Goal: Task Accomplishment & Management: Use online tool/utility

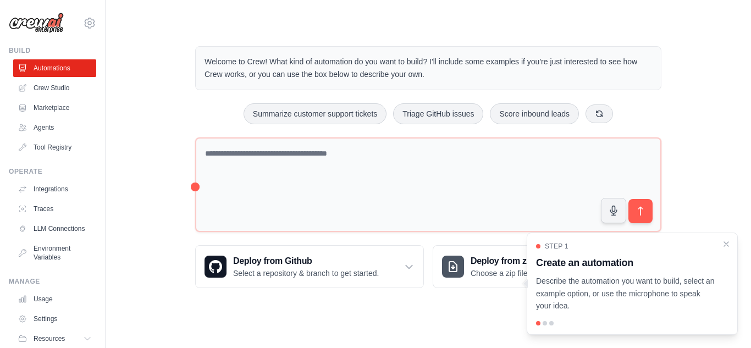
click at [543, 323] on div at bounding box center [545, 323] width 4 height 4
click at [547, 326] on div "Step 1 Create an automation Describe the automation you want to build, select a…" at bounding box center [632, 284] width 211 height 102
click at [545, 324] on div at bounding box center [545, 323] width 4 height 4
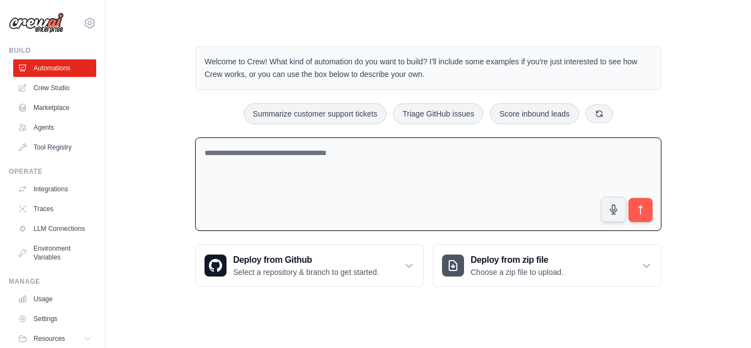
click at [336, 210] on textarea at bounding box center [428, 184] width 466 height 94
click at [38, 128] on link "Agents" at bounding box center [55, 128] width 83 height 18
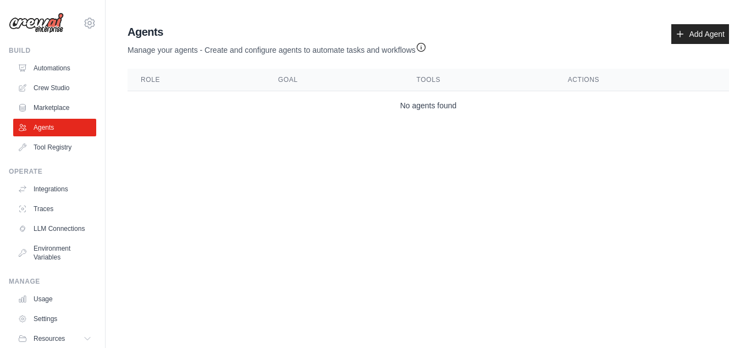
click at [429, 106] on td "No agents found" at bounding box center [429, 105] width 602 height 29
click at [691, 34] on link "Add Agent" at bounding box center [700, 34] width 58 height 20
click at [683, 35] on icon at bounding box center [680, 34] width 9 height 9
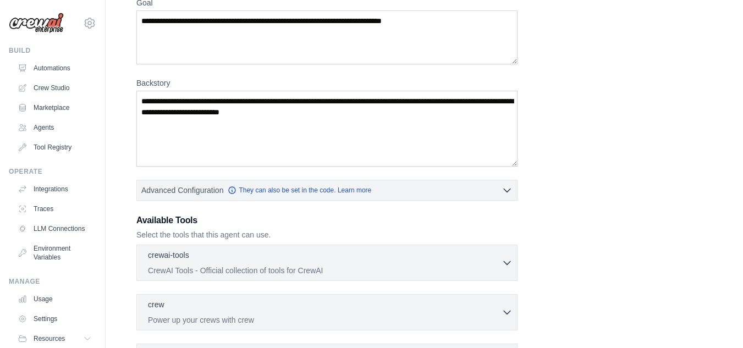
scroll to position [110, 0]
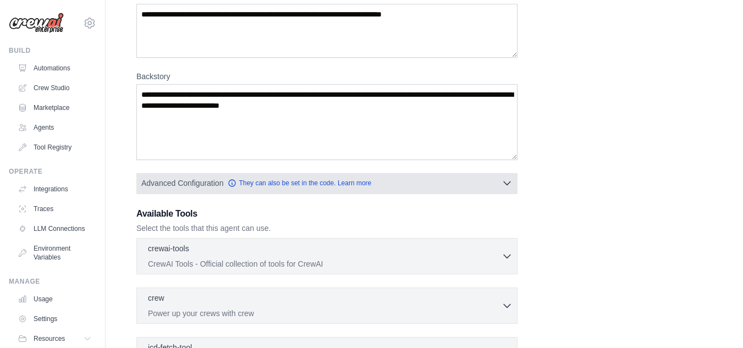
click at [510, 188] on icon "button" at bounding box center [506, 183] width 11 height 11
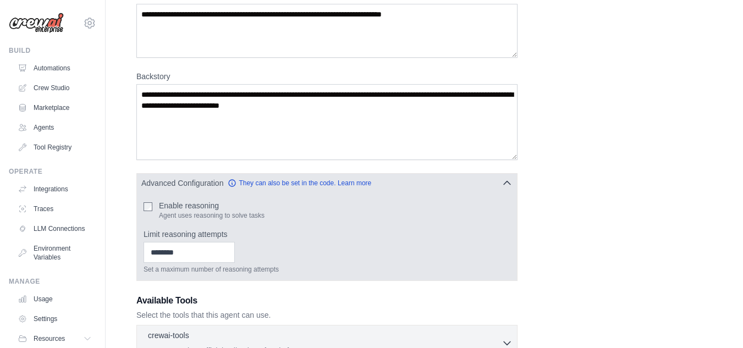
click at [510, 188] on icon "button" at bounding box center [506, 183] width 11 height 11
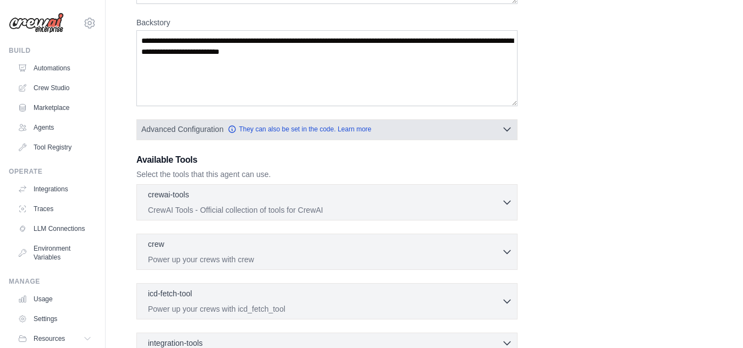
scroll to position [291, 0]
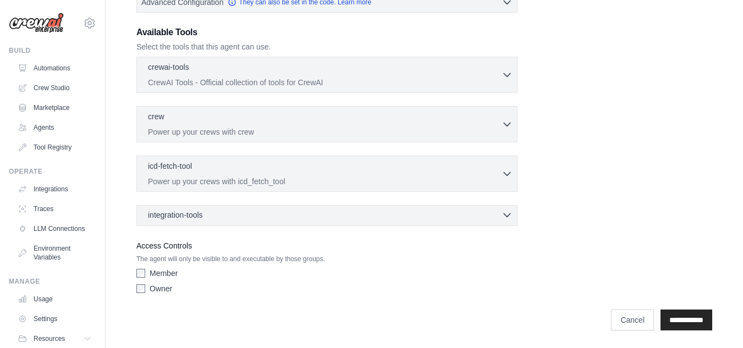
click at [211, 214] on div "integration-tools 0 selected" at bounding box center [330, 214] width 365 height 11
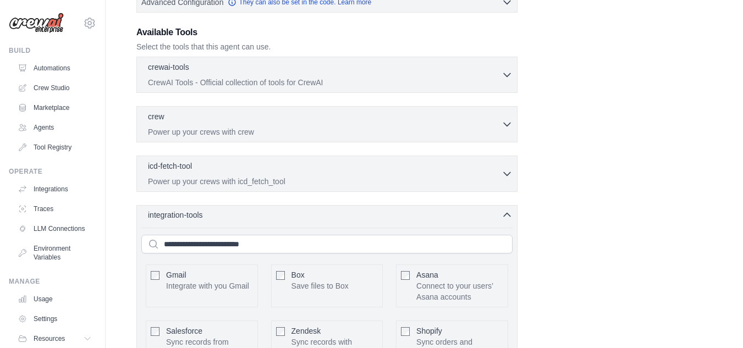
click at [211, 214] on div "integration-tools 0 selected" at bounding box center [330, 214] width 365 height 11
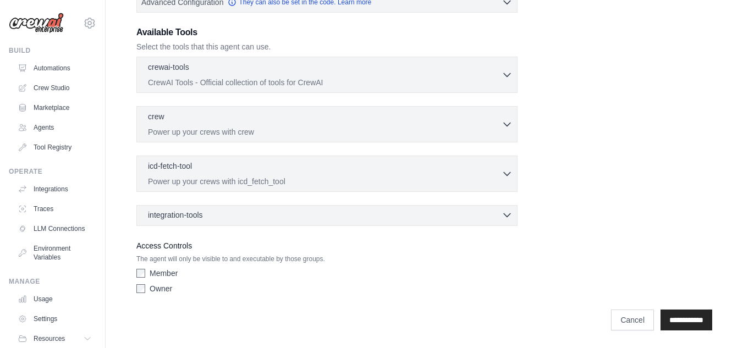
click at [211, 214] on div "integration-tools 0 selected" at bounding box center [330, 214] width 365 height 11
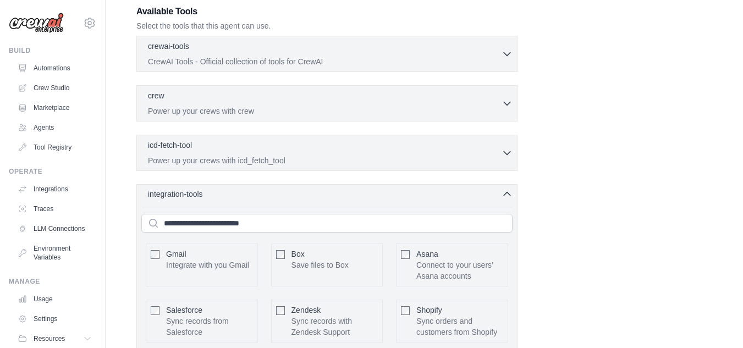
scroll to position [346, 0]
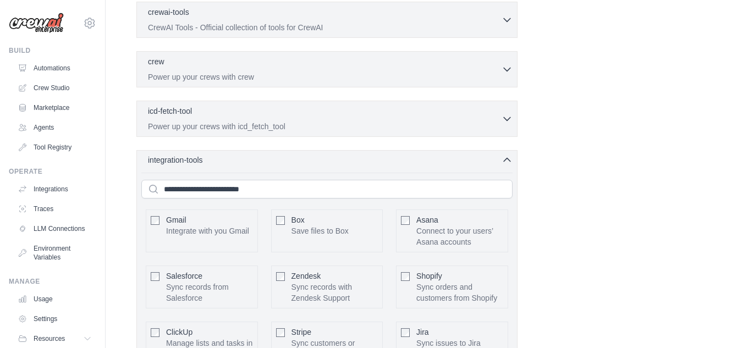
click at [195, 166] on div "integration-tools 0 selected Gmail Box Save files to Box" at bounding box center [326, 323] width 381 height 347
click at [510, 158] on icon "button" at bounding box center [506, 160] width 11 height 11
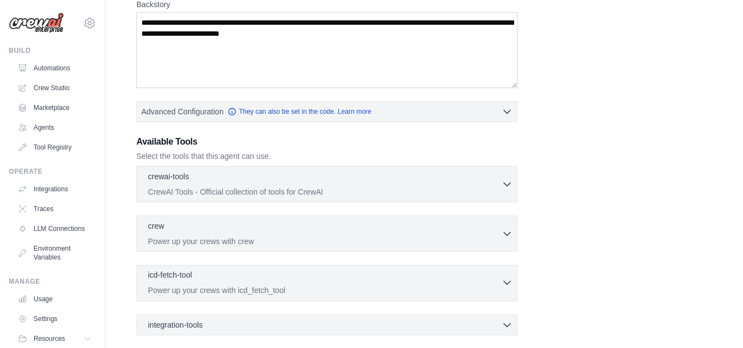
scroll to position [181, 0]
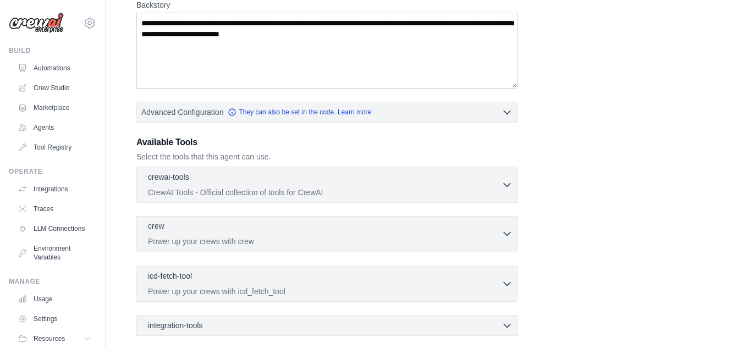
click at [373, 230] on div "crew 0 selected" at bounding box center [325, 226] width 354 height 13
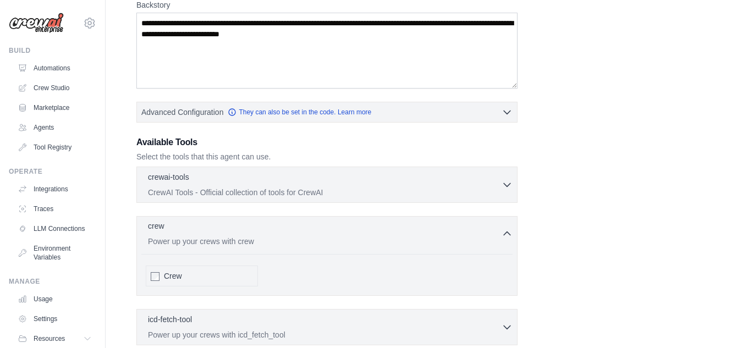
click at [373, 230] on div "crew 0 selected" at bounding box center [325, 226] width 354 height 13
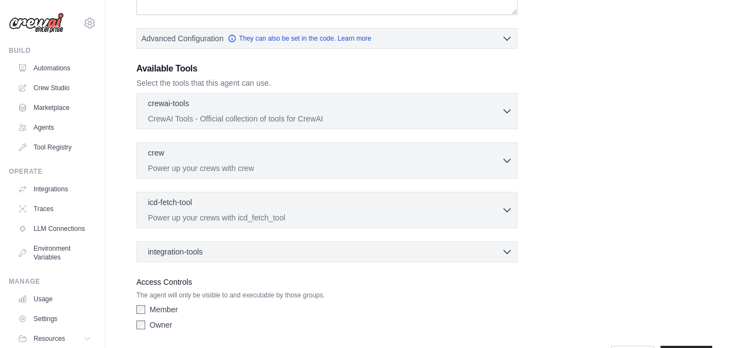
scroll to position [291, 0]
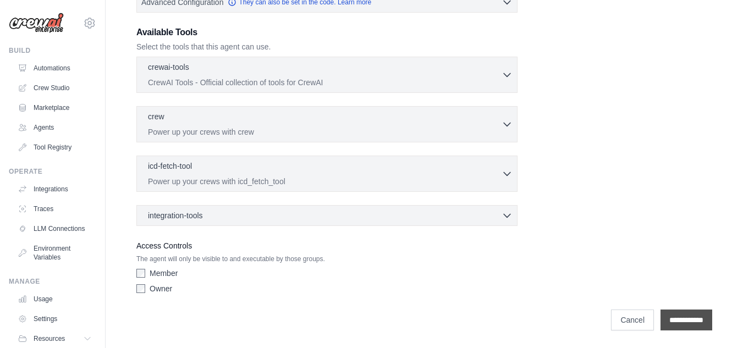
click at [686, 319] on input "**********" at bounding box center [686, 320] width 52 height 21
click at [676, 319] on input "**********" at bounding box center [686, 320] width 52 height 21
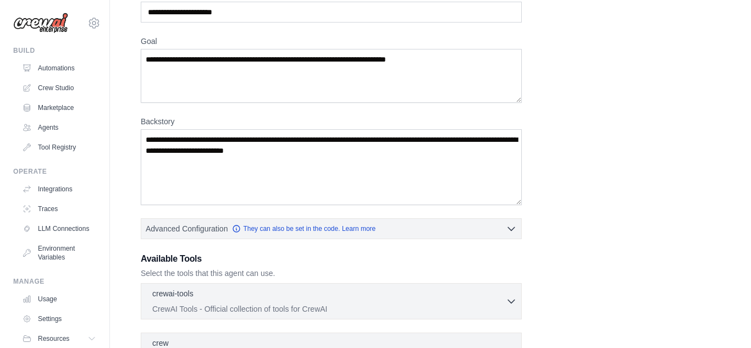
scroll to position [0, 0]
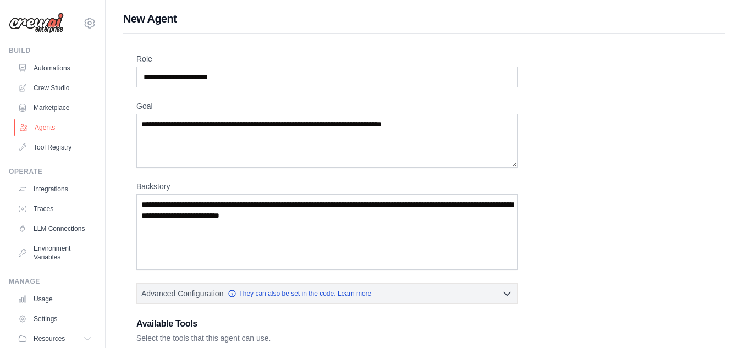
click at [33, 129] on link "Agents" at bounding box center [55, 128] width 83 height 18
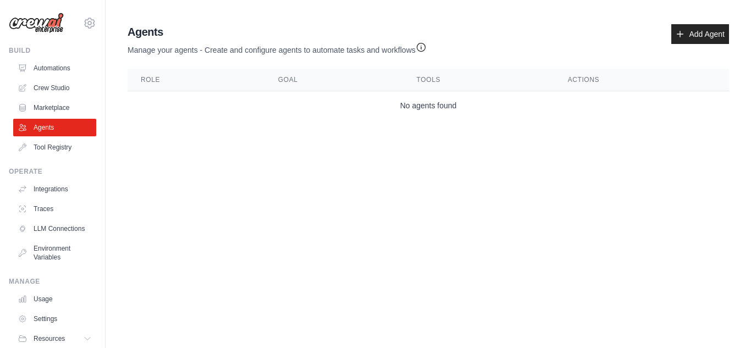
click at [439, 108] on td "No agents found" at bounding box center [429, 105] width 602 height 29
